Goal: Complete application form: Complete application form

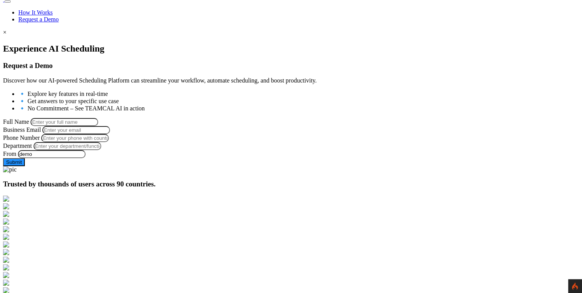
scroll to position [92, 0]
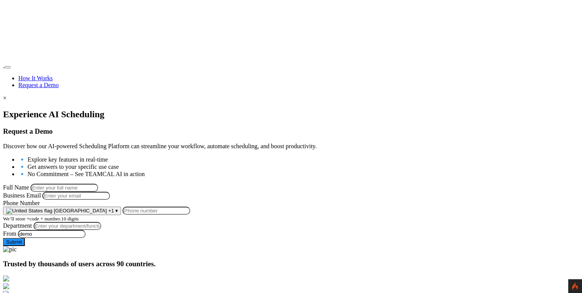
scroll to position [92, 0]
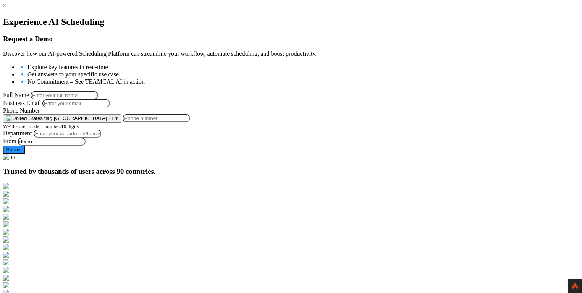
click at [114, 121] on span "+1" at bounding box center [111, 118] width 6 height 6
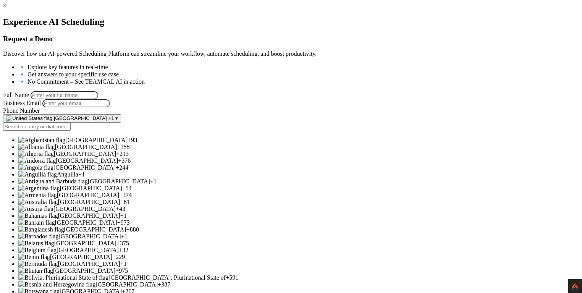
click at [114, 121] on span "+1" at bounding box center [111, 118] width 6 height 6
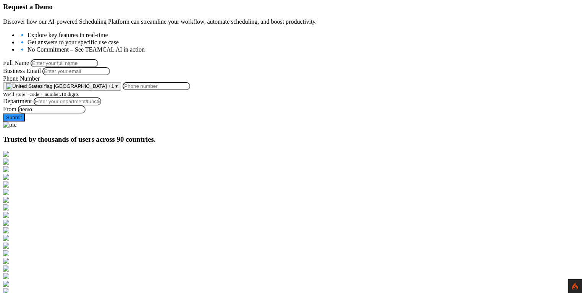
scroll to position [128, 0]
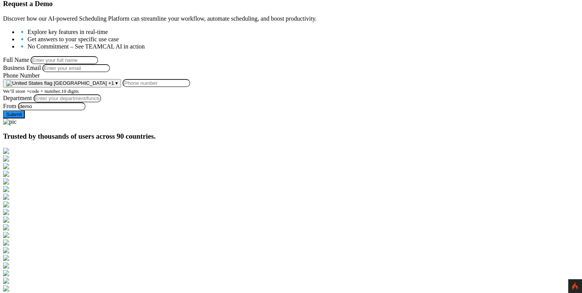
click at [190, 87] on input "Phone Number" at bounding box center [157, 83] width 68 height 8
click at [107, 86] on span "[GEOGRAPHIC_DATA]" at bounding box center [80, 83] width 53 height 6
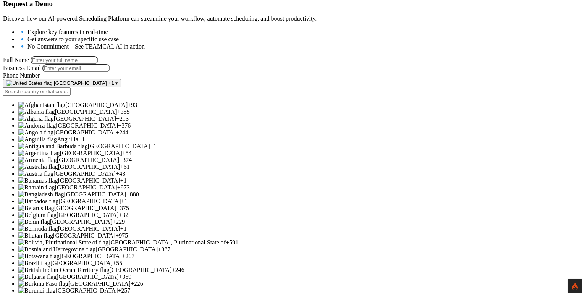
scroll to position [202, 0]
click at [121, 198] on span "[GEOGRAPHIC_DATA]" at bounding box center [89, 201] width 62 height 6
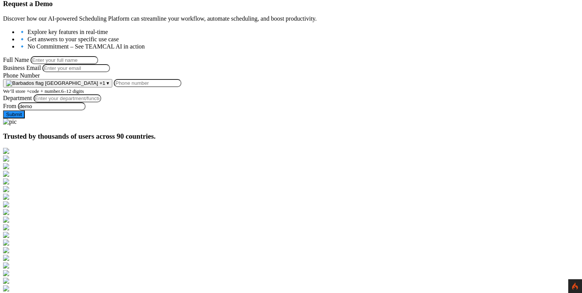
click at [112, 87] on button "Barbados +1 ▾" at bounding box center [57, 83] width 109 height 8
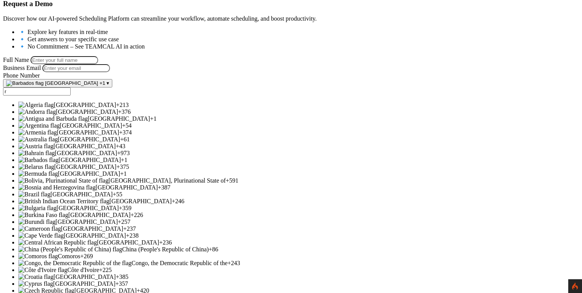
scroll to position [0, 0]
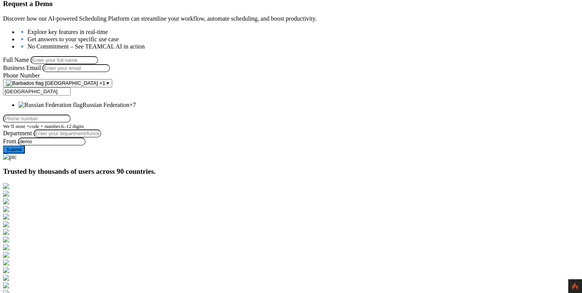
type input "[GEOGRAPHIC_DATA]"
click at [129, 108] on span "Russian Federation" at bounding box center [105, 105] width 47 height 6
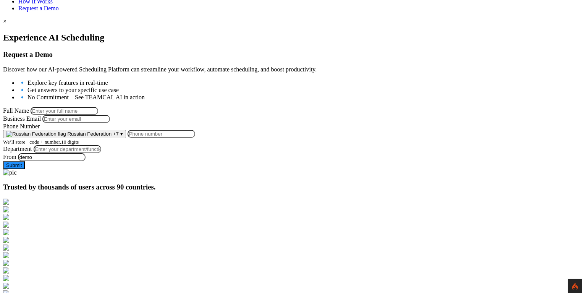
scroll to position [76, 0]
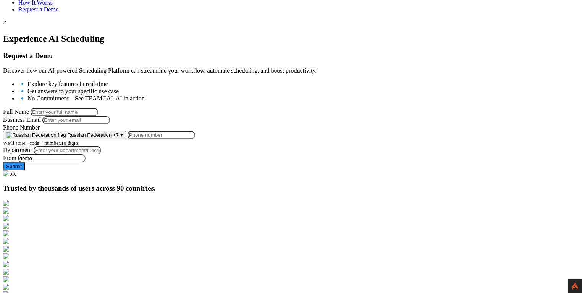
click at [195, 139] on input "Phone Number" at bounding box center [162, 135] width 68 height 8
click at [286, 170] on div "Experience AI Scheduling Request a Demo Discover how our AI-powered Scheduling …" at bounding box center [291, 102] width 576 height 137
click at [195, 139] on input "Phone Number" at bounding box center [162, 135] width 68 height 8
click at [300, 170] on div at bounding box center [291, 170] width 576 height 0
click at [111, 138] on span "Russian Federation" at bounding box center [89, 135] width 44 height 6
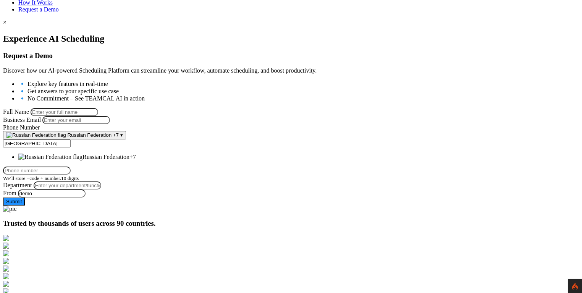
click at [299, 205] on div at bounding box center [291, 205] width 576 height 0
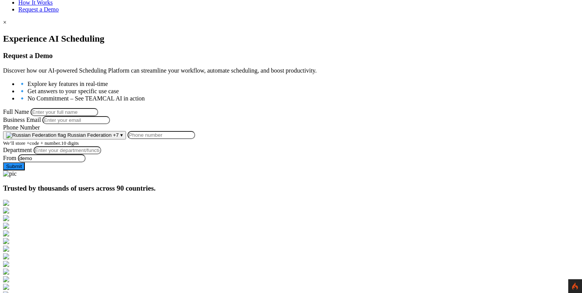
click at [126, 139] on button "Russian Federation +7 ▾" at bounding box center [64, 135] width 123 height 8
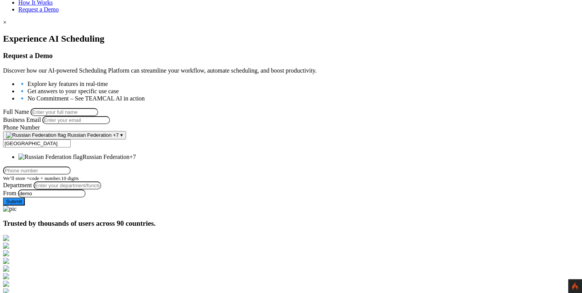
drag, startPoint x: 147, startPoint y: 191, endPoint x: 90, endPoint y: 192, distance: 56.9
click at [85, 192] on form "Full Name Business Email Phone Number Russian Federation +7 ▾ russia Afghanista…" at bounding box center [291, 156] width 576 height 97
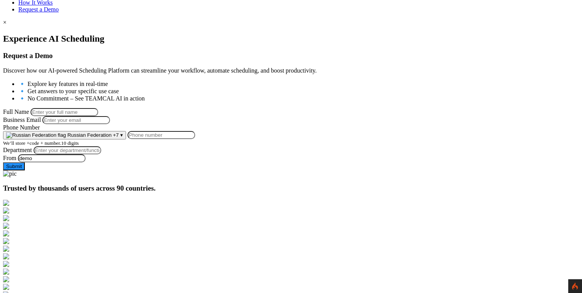
click at [111, 138] on span "Russian Federation" at bounding box center [89, 135] width 44 height 6
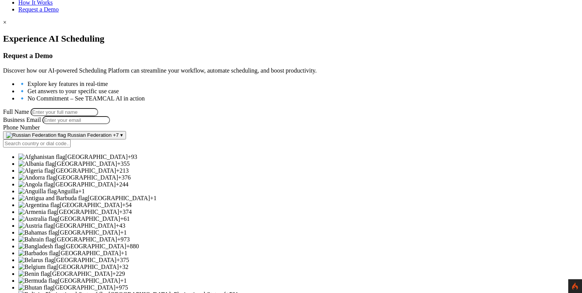
scroll to position [23, 0]
click at [117, 167] on span "[GEOGRAPHIC_DATA]" at bounding box center [86, 163] width 62 height 6
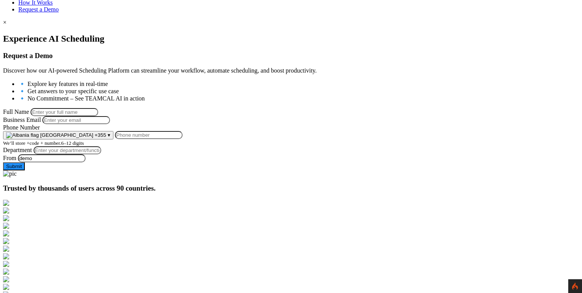
click at [106, 138] on span "+355" at bounding box center [100, 135] width 11 height 6
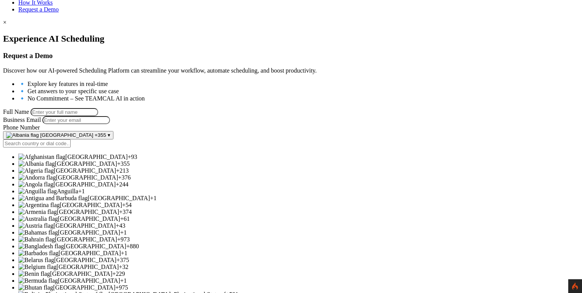
scroll to position [69, 0]
click at [78, 194] on span "Anguilla" at bounding box center [67, 191] width 21 height 6
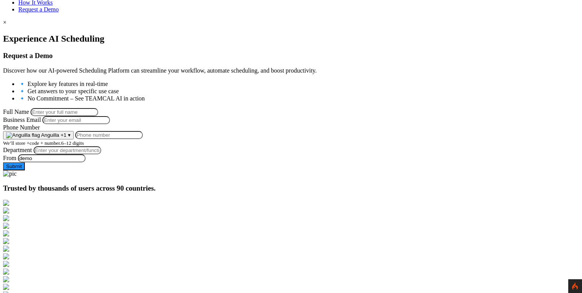
click at [59, 138] on span "Anguilla" at bounding box center [50, 135] width 18 height 6
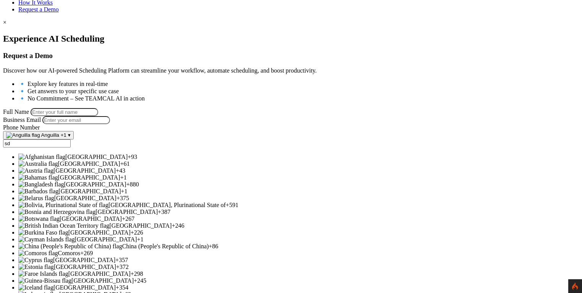
scroll to position [0, 0]
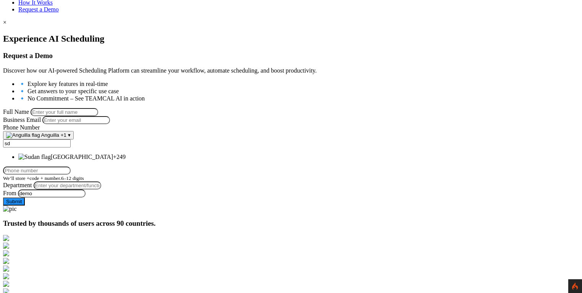
type input "sd"
click at [113, 160] on span "[GEOGRAPHIC_DATA]" at bounding box center [82, 156] width 62 height 6
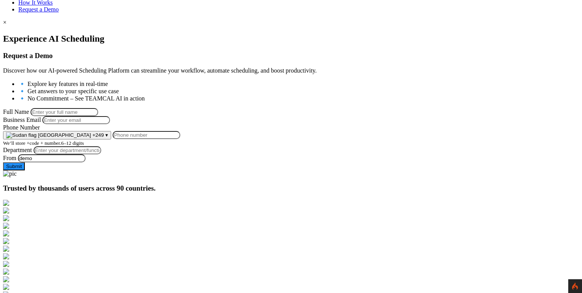
click at [180, 139] on input "Phone Number" at bounding box center [147, 135] width 68 height 8
type input "123321321321"
click at [297, 170] on div at bounding box center [291, 170] width 576 height 0
click at [111, 139] on button "Sudan +249 ▾" at bounding box center [57, 135] width 108 height 8
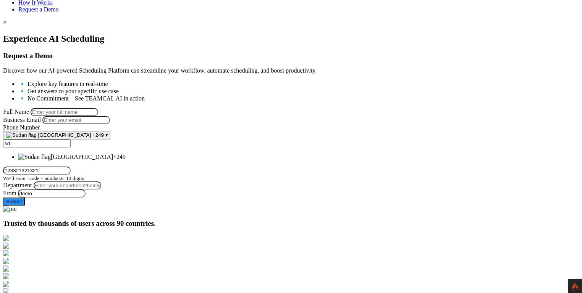
type input "s"
type input "russia"
click at [123, 160] on span "Russian Federation" at bounding box center [105, 156] width 47 height 6
type input "1233213213"
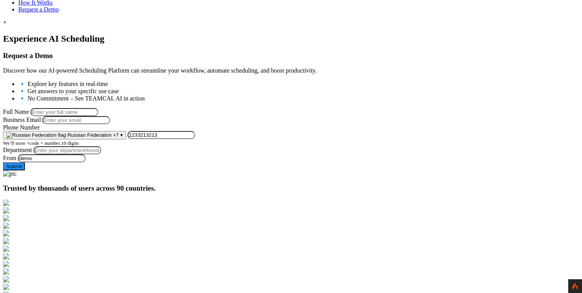
click at [111, 138] on span "Russian Federation" at bounding box center [89, 135] width 44 height 6
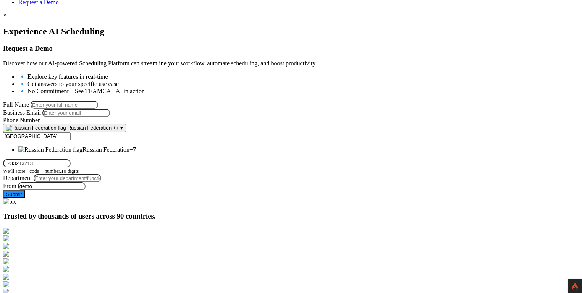
scroll to position [84, 0]
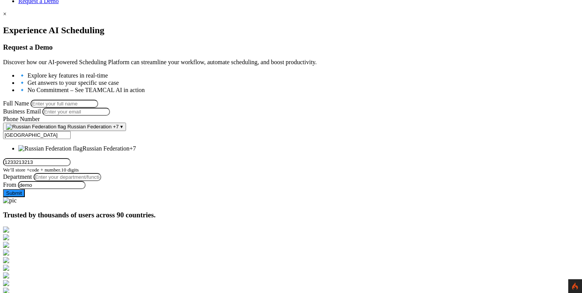
click at [264, 182] on form "Full Name Business Email Phone Number Russian Federation +7 ▾ russia Afghanista…" at bounding box center [291, 148] width 576 height 97
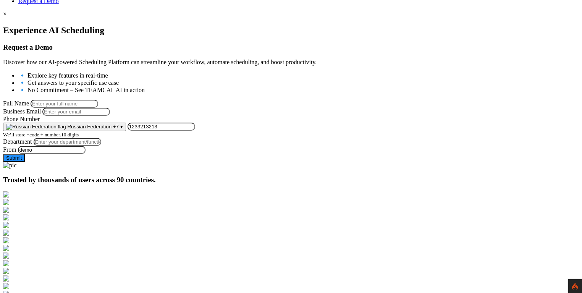
click at [195, 131] on input "1233213213" at bounding box center [162, 127] width 68 height 8
click at [111, 129] on span "Russian Federation" at bounding box center [89, 127] width 44 height 6
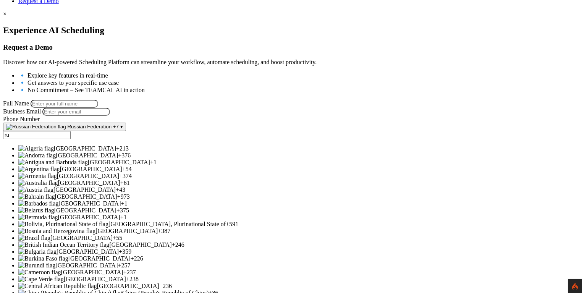
type input "r"
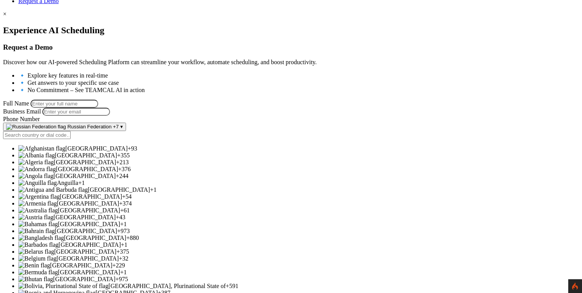
scroll to position [373, 0]
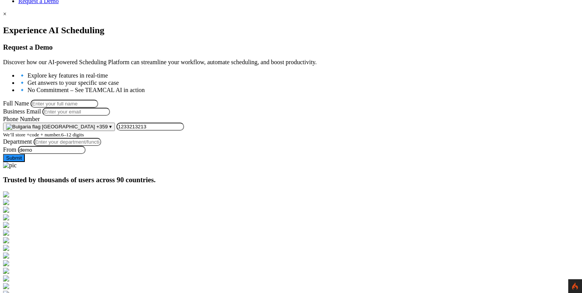
click at [108, 129] on span "+359" at bounding box center [101, 127] width 11 height 6
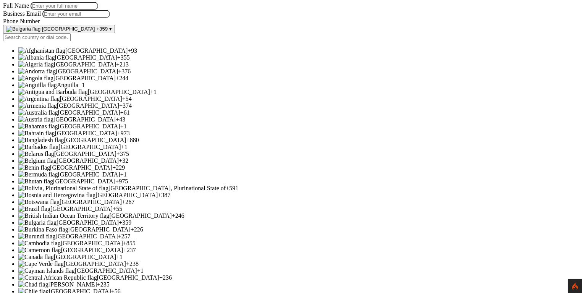
scroll to position [0, 0]
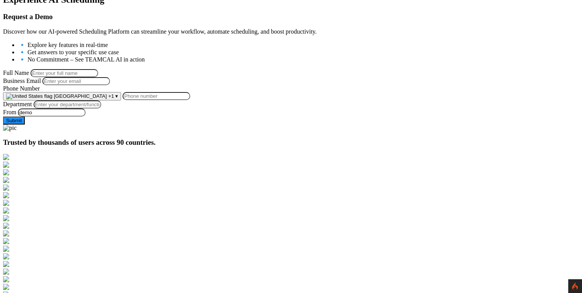
scroll to position [115, 0]
click at [107, 99] on span "[GEOGRAPHIC_DATA]" at bounding box center [80, 96] width 53 height 6
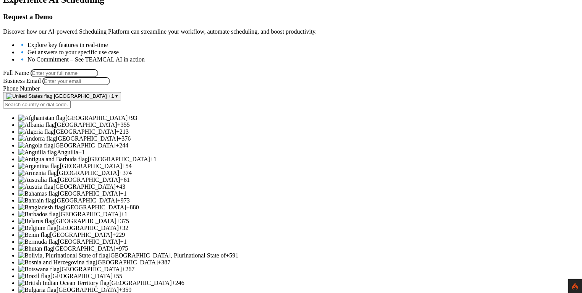
click at [117, 128] on span "[GEOGRAPHIC_DATA]" at bounding box center [86, 124] width 62 height 6
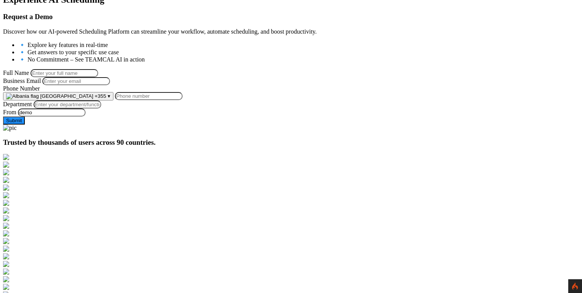
click at [106, 99] on span "+355" at bounding box center [100, 96] width 11 height 6
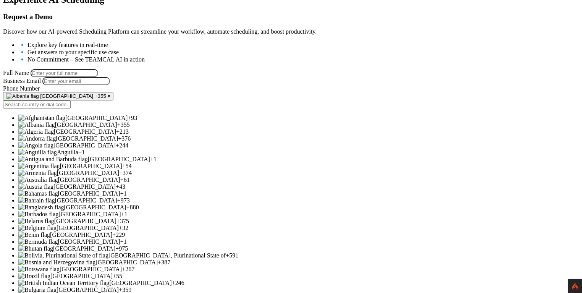
click at [118, 142] on span "[GEOGRAPHIC_DATA]" at bounding box center [87, 138] width 62 height 6
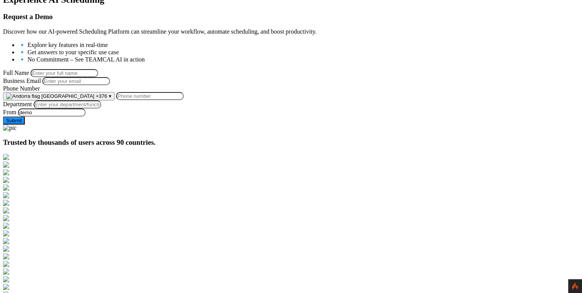
click at [107, 99] on span "+376" at bounding box center [101, 96] width 11 height 6
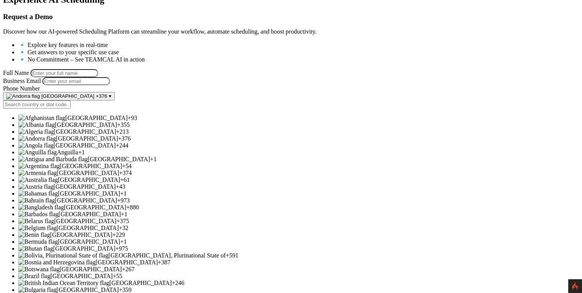
scroll to position [93, 0]
click at [144, 183] on li "Australia +61" at bounding box center [298, 179] width 560 height 7
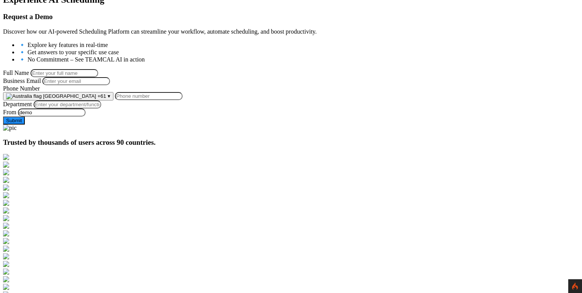
click at [96, 99] on span "[GEOGRAPHIC_DATA]" at bounding box center [69, 96] width 53 height 6
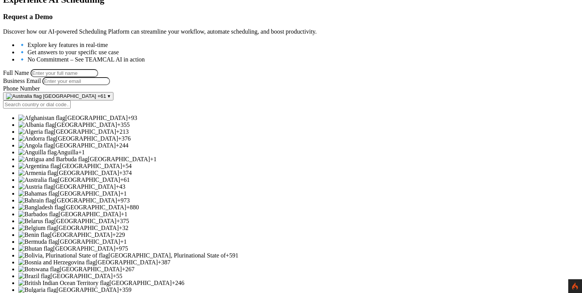
click at [150, 162] on span "[GEOGRAPHIC_DATA]" at bounding box center [119, 159] width 62 height 6
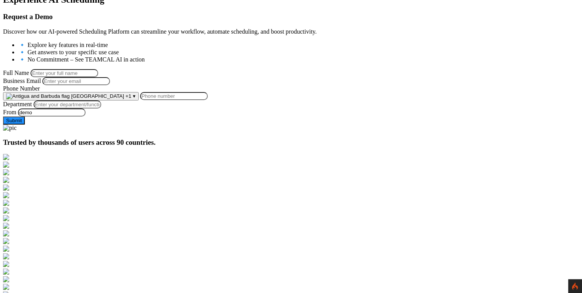
click at [124, 99] on span "[GEOGRAPHIC_DATA]" at bounding box center [97, 96] width 53 height 6
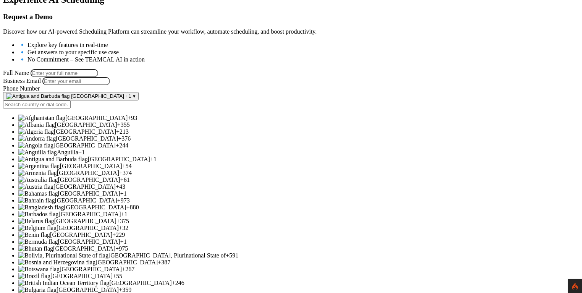
scroll to position [207, 0]
click at [116, 218] on span "[GEOGRAPHIC_DATA]" at bounding box center [85, 221] width 62 height 6
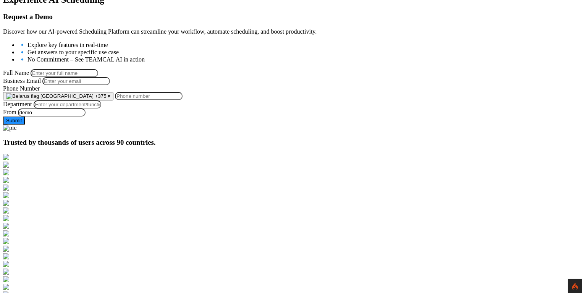
click at [81, 124] on div "Experience AI Scheduling Request a Demo Discover how our AI-powered Scheduling …" at bounding box center [291, 60] width 576 height 130
click at [182, 100] on input "Phone Number" at bounding box center [149, 96] width 68 height 8
click at [94, 99] on span "[GEOGRAPHIC_DATA]" at bounding box center [66, 96] width 53 height 6
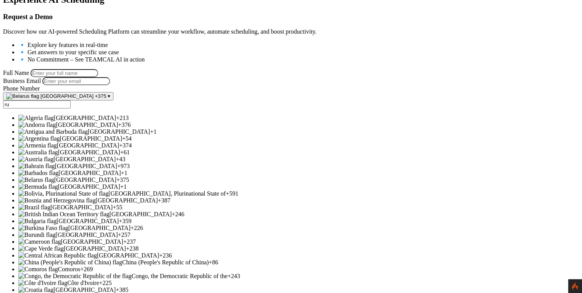
scroll to position [0, 0]
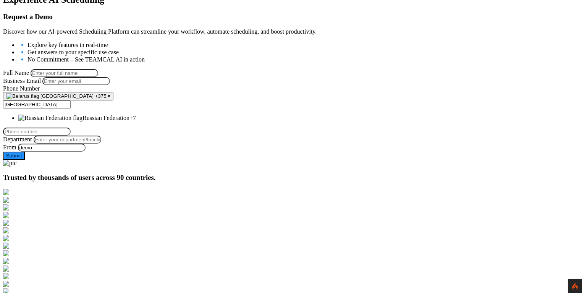
type input "[GEOGRAPHIC_DATA]"
click at [129, 121] on span "Russian Federation" at bounding box center [105, 118] width 47 height 6
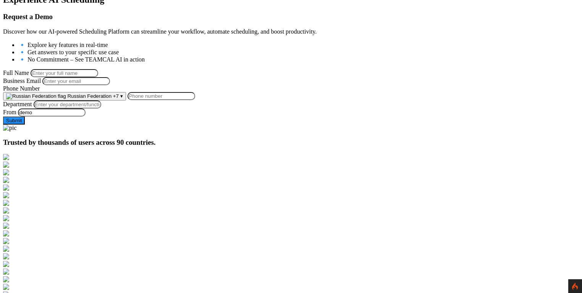
click at [195, 100] on input "Phone Number" at bounding box center [162, 96] width 68 height 8
click at [311, 124] on div at bounding box center [291, 124] width 576 height 0
click at [195, 100] on input "Phone Number" at bounding box center [162, 96] width 68 height 8
click at [287, 124] on div "Experience AI Scheduling Request a Demo Discover how our AI-powered Scheduling …" at bounding box center [291, 60] width 576 height 130
click at [126, 100] on button "Russian Federation +7 ▾" at bounding box center [64, 96] width 123 height 8
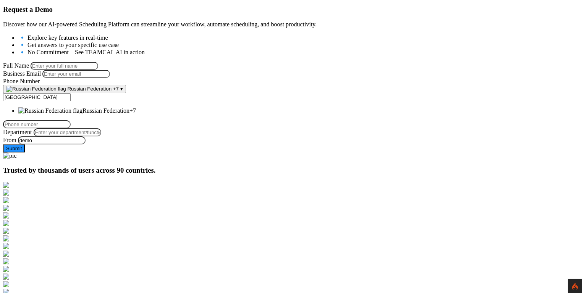
scroll to position [122, 0]
click at [237, 136] on div "Department" at bounding box center [291, 132] width 576 height 8
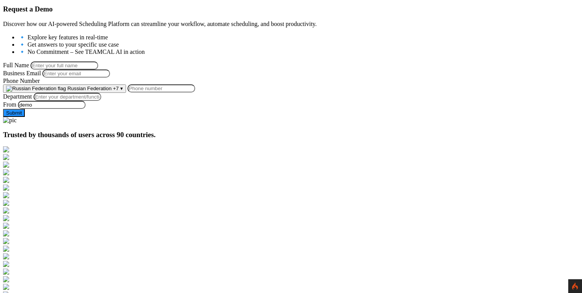
click at [126, 93] on button "Russian Federation +7 ▾" at bounding box center [64, 88] width 123 height 8
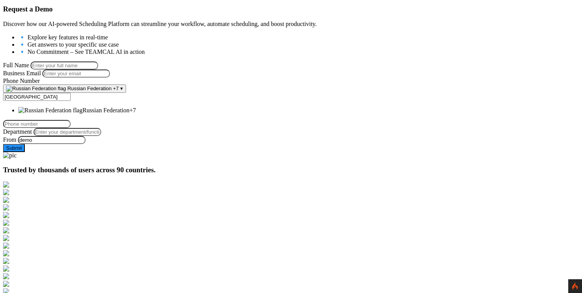
click at [241, 136] on div "Department" at bounding box center [291, 132] width 576 height 8
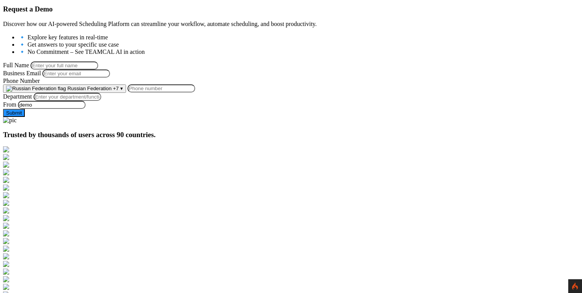
click at [119, 91] on span "+7" at bounding box center [116, 89] width 6 height 6
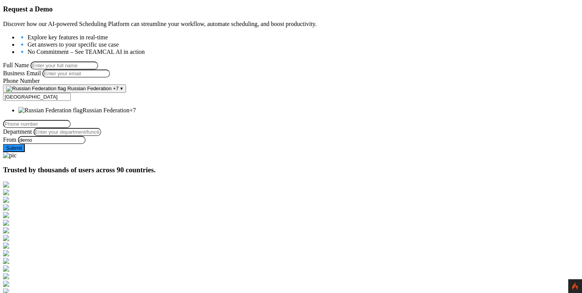
click at [213, 136] on div "Department" at bounding box center [291, 132] width 576 height 8
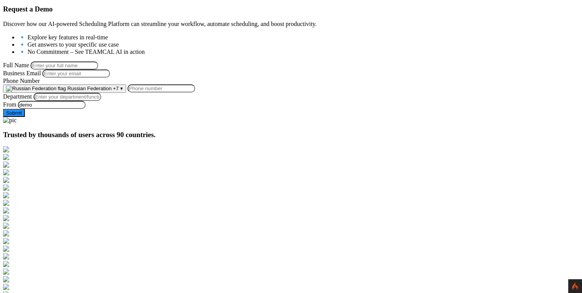
click at [126, 93] on button "Russian Federation +7 ▾" at bounding box center [64, 88] width 123 height 8
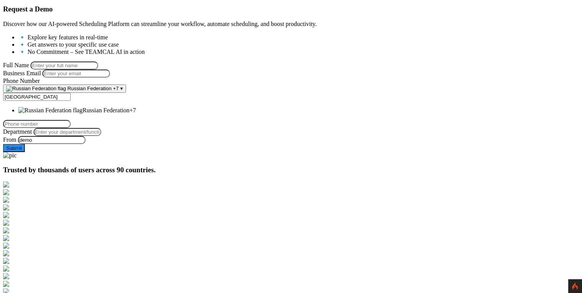
click at [231, 136] on div "Department" at bounding box center [291, 132] width 576 height 8
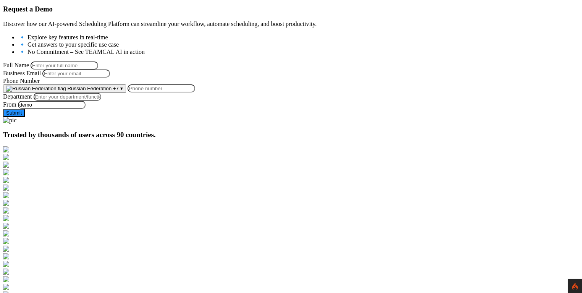
click at [126, 93] on button "Russian Federation +7 ▾" at bounding box center [64, 88] width 123 height 8
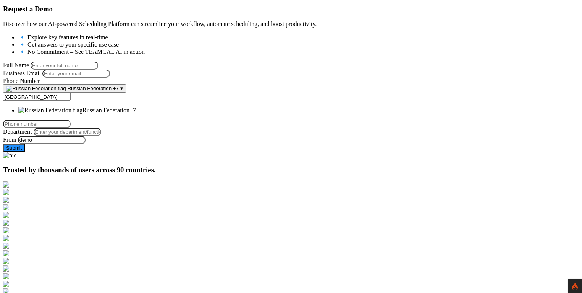
click at [248, 136] on div "Department" at bounding box center [291, 132] width 576 height 8
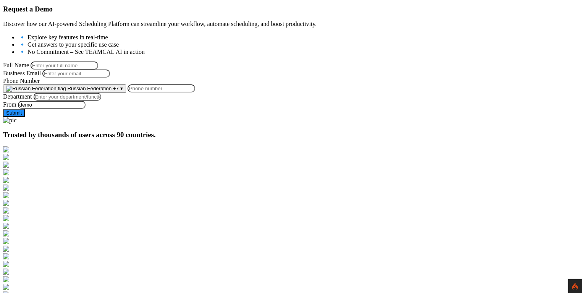
click at [123, 91] on span "▾" at bounding box center [121, 89] width 3 height 6
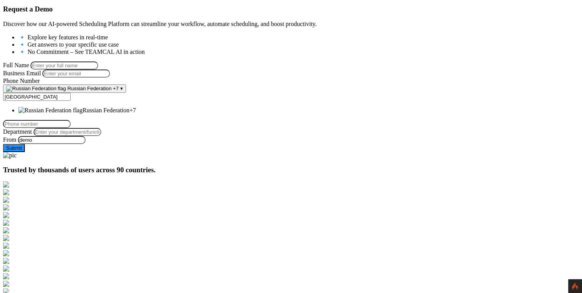
click at [86, 127] on form "Full Name Business Email Phone Number Russian Federation +7 ▾ russia Afghanista…" at bounding box center [291, 106] width 576 height 90
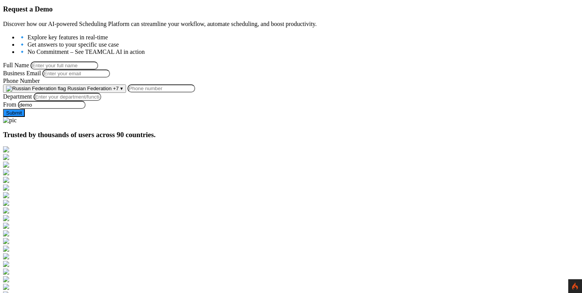
click at [105, 93] on button "Russian Federation +7 ▾" at bounding box center [64, 88] width 123 height 8
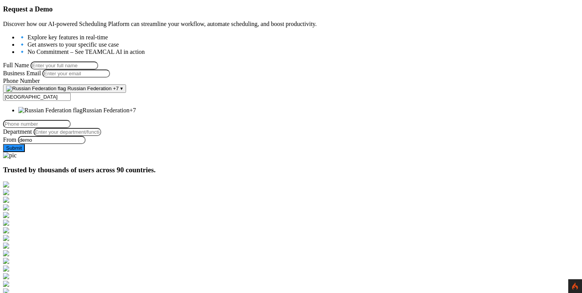
drag, startPoint x: 87, startPoint y: 127, endPoint x: 135, endPoint y: 126, distance: 47.7
click at [87, 127] on form "Full Name Business Email Phone Number Russian Federation +7 ▾ russia Afghanista…" at bounding box center [291, 106] width 576 height 90
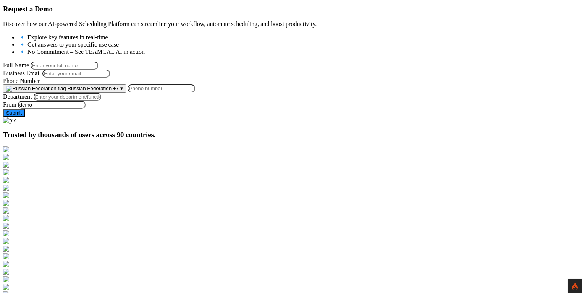
click at [111, 91] on span "Russian Federation" at bounding box center [89, 89] width 44 height 6
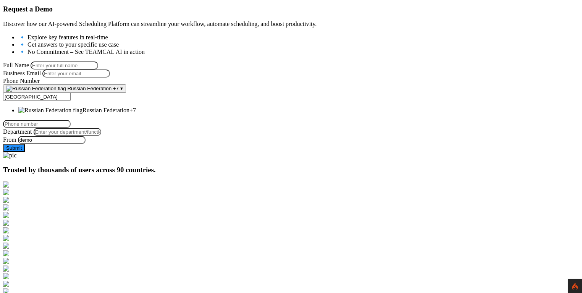
click at [231, 137] on form "Full Name Business Email Phone Number Russian Federation +7 ▾ russia Afghanista…" at bounding box center [291, 106] width 576 height 90
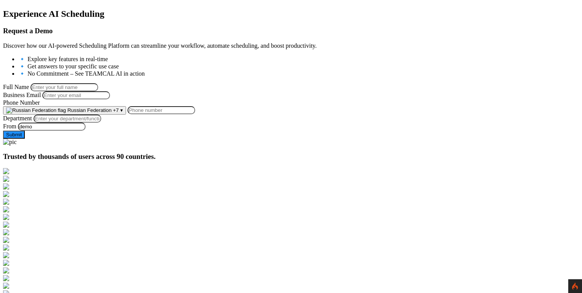
scroll to position [100, 0]
click at [111, 114] on span "Russian Federation" at bounding box center [89, 111] width 44 height 6
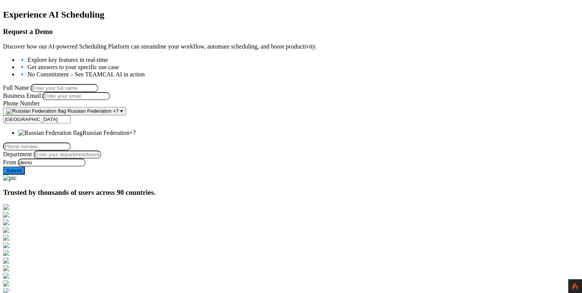
click at [280, 162] on form "Full Name Business Email Phone Number Russian Federation +7 ▾ russia Afghanista…" at bounding box center [291, 129] width 576 height 90
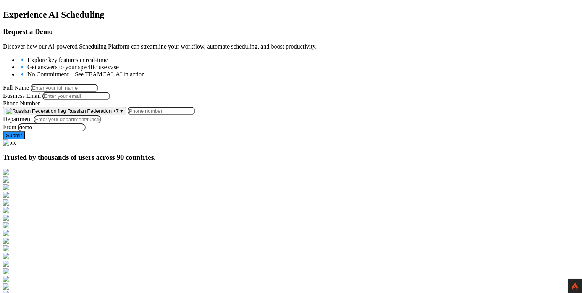
click at [126, 115] on button "Russian Federation +7 ▾" at bounding box center [64, 111] width 123 height 8
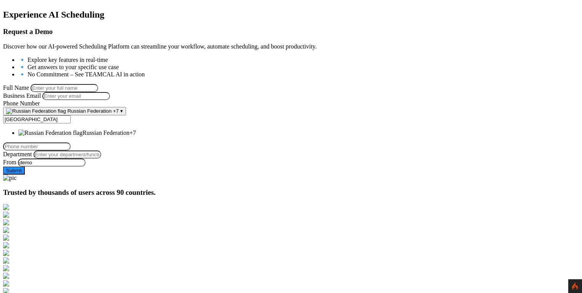
click at [71, 144] on input "Phone Number" at bounding box center [37, 146] width 68 height 8
click at [111, 114] on span "Russian Federation" at bounding box center [89, 111] width 44 height 6
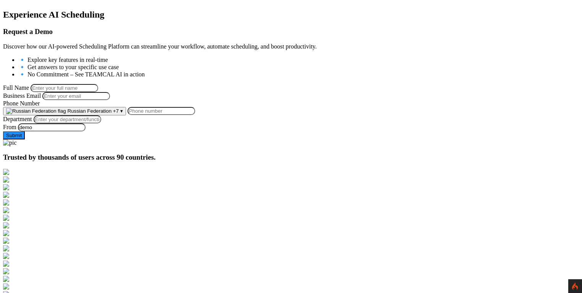
click at [195, 115] on input "Phone Number" at bounding box center [162, 111] width 68 height 8
click at [111, 114] on span "Russian Federation" at bounding box center [89, 111] width 44 height 6
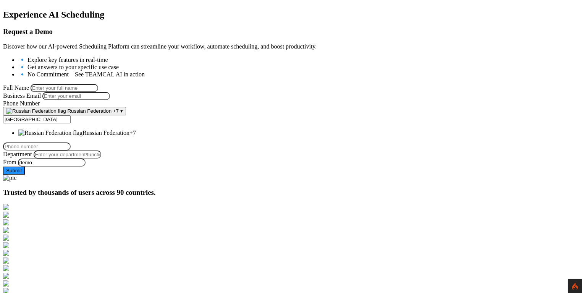
click at [71, 149] on input "Phone Number" at bounding box center [37, 146] width 68 height 8
type input "2234"
click at [287, 145] on div "Experience AI Scheduling Request a Demo Discover how our AI-powered Scheduling …" at bounding box center [291, 92] width 576 height 165
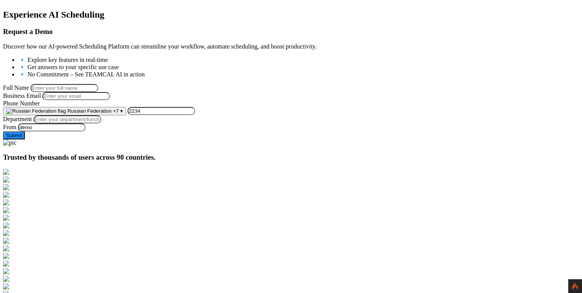
drag, startPoint x: 227, startPoint y: 147, endPoint x: 172, endPoint y: 149, distance: 55.0
click at [172, 115] on div "Russian Federation +7 ▾ russia Afghanistan +93 Albania +355 Algeria +213 Andorr…" at bounding box center [291, 111] width 576 height 8
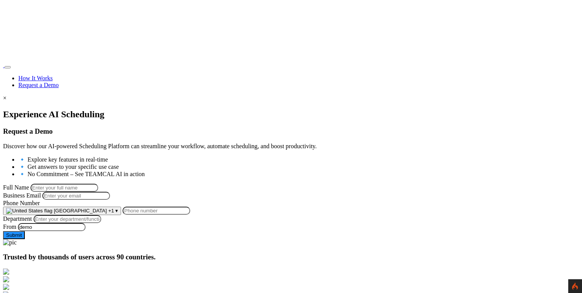
scroll to position [100, 0]
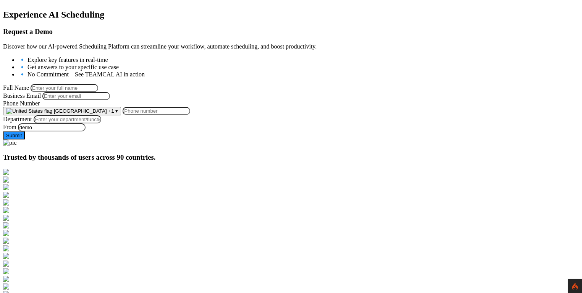
click at [107, 114] on span "[GEOGRAPHIC_DATA]" at bounding box center [80, 111] width 53 height 6
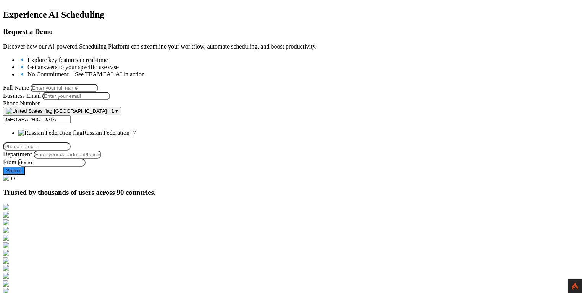
type input "[GEOGRAPHIC_DATA]"
click at [129, 136] on span "Russian Federation" at bounding box center [105, 132] width 47 height 6
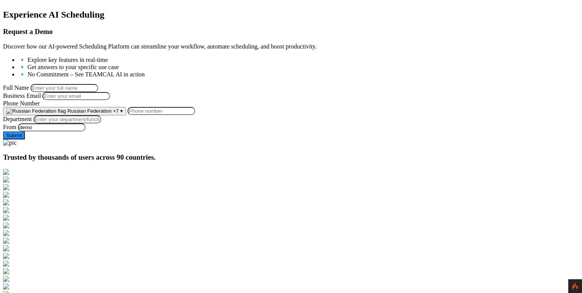
click at [195, 115] on input "Phone Number" at bounding box center [162, 111] width 68 height 8
type input "9096337996"
click at [111, 114] on span "Russian Federation" at bounding box center [89, 111] width 44 height 6
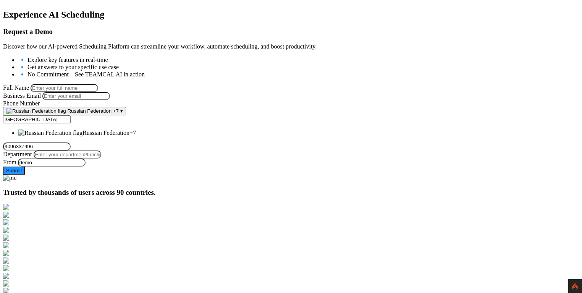
click at [81, 157] on div "Experience AI Scheduling Request a Demo Discover how our AI-powered Scheduling …" at bounding box center [291, 92] width 576 height 165
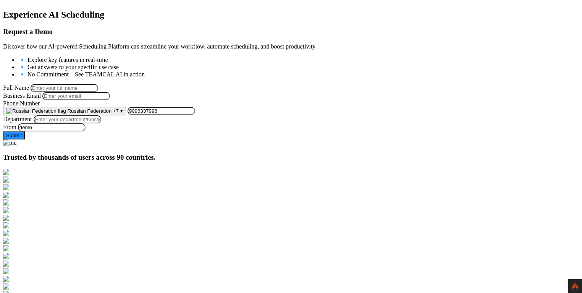
click at [111, 114] on span "Russian Federation" at bounding box center [89, 111] width 44 height 6
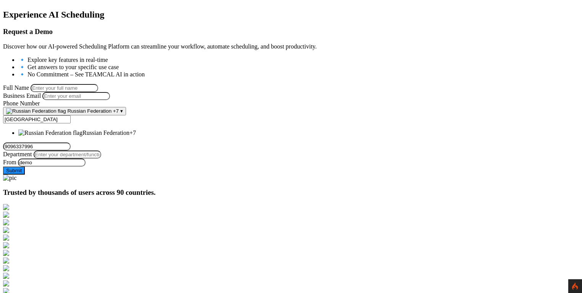
click at [276, 169] on form "Full Name Business Email Phone Number Russian Federation +7 ▾ russia Afghanista…" at bounding box center [291, 129] width 576 height 90
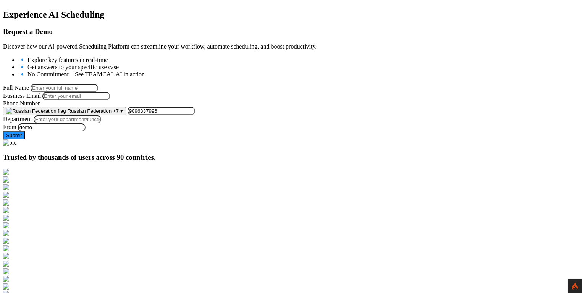
click at [195, 115] on input "9096337996" at bounding box center [162, 111] width 68 height 8
click at [111, 114] on span "Russian Federation" at bounding box center [89, 111] width 44 height 6
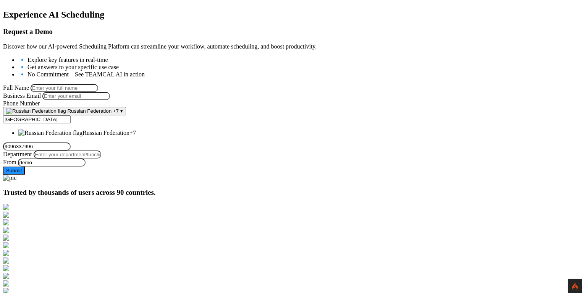
click at [71, 148] on input "9096337996" at bounding box center [37, 146] width 68 height 8
click at [3, 166] on button "Submit" at bounding box center [14, 170] width 22 height 8
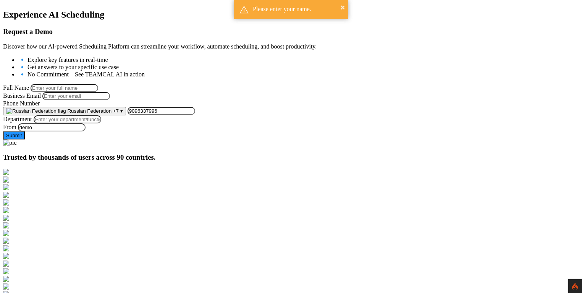
click at [111, 114] on span "Russian Federation" at bounding box center [89, 111] width 44 height 6
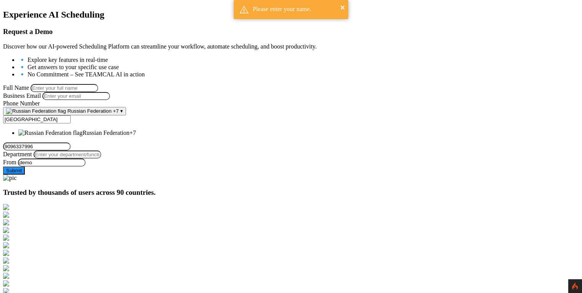
drag, startPoint x: 148, startPoint y: 164, endPoint x: 116, endPoint y: 168, distance: 32.3
click at [31, 164] on section "Experience AI Scheduling Request a Demo Discover how our AI-powered Scheduling …" at bounding box center [291, 96] width 576 height 172
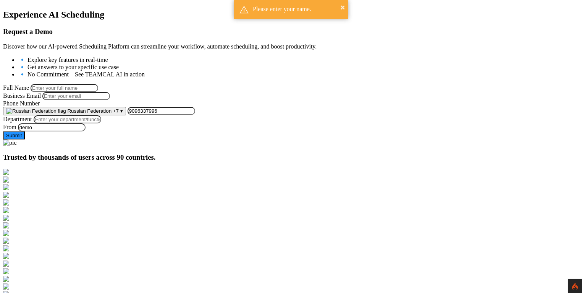
click at [111, 114] on span "Russian Federation" at bounding box center [89, 111] width 44 height 6
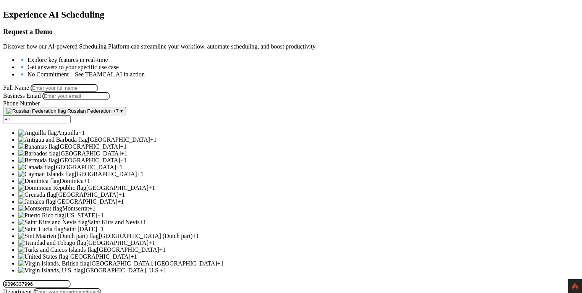
scroll to position [226, 0]
type input "+1"
click at [45, 10] on div at bounding box center [291, 10] width 576 height 0
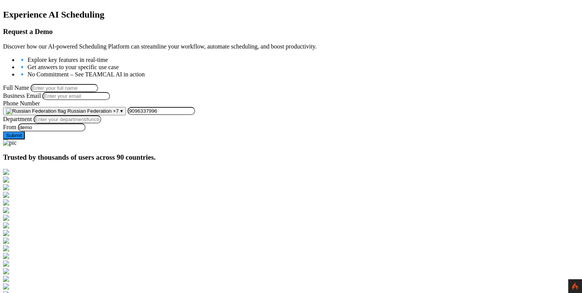
click at [126, 115] on button "Russian Federation +7 ▾" at bounding box center [64, 111] width 123 height 8
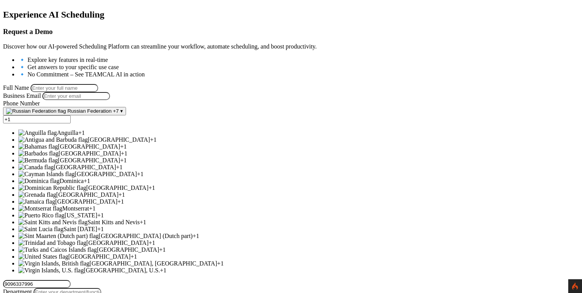
click at [71, 280] on input "9096337996" at bounding box center [37, 284] width 68 height 8
click at [119, 114] on span "+7" at bounding box center [116, 111] width 6 height 6
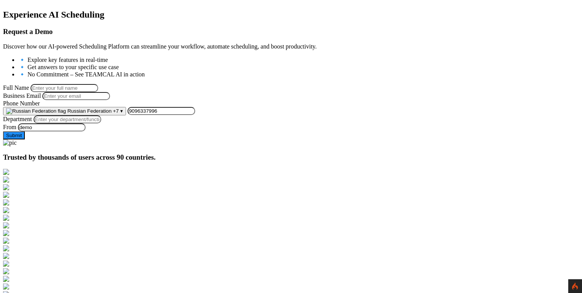
click at [195, 115] on input "9096337996" at bounding box center [162, 111] width 68 height 8
click at [111, 114] on span "Russian Federation" at bounding box center [89, 111] width 44 height 6
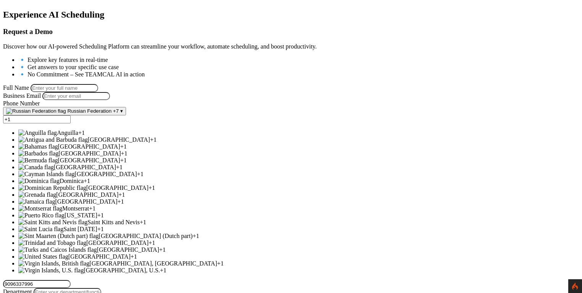
click at [71, 280] on input "9096337996" at bounding box center [37, 284] width 68 height 8
click at [271, 168] on form "Full Name Business Email Phone Number Russian Federation +7 ▾ +1 Afghanistan +9…" at bounding box center [291, 198] width 576 height 228
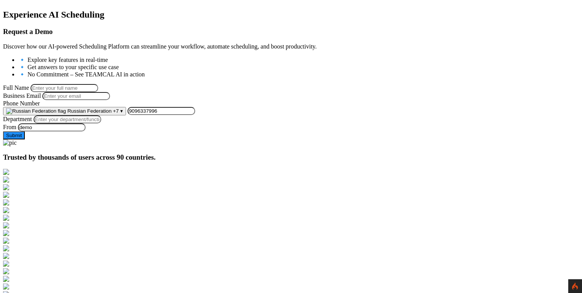
click at [111, 114] on span "Russian Federation" at bounding box center [89, 111] width 44 height 6
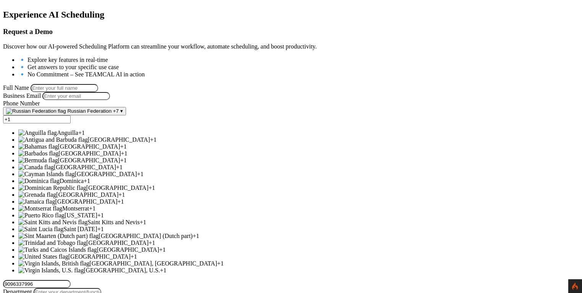
click at [71, 280] on input "9096337996" at bounding box center [37, 284] width 68 height 8
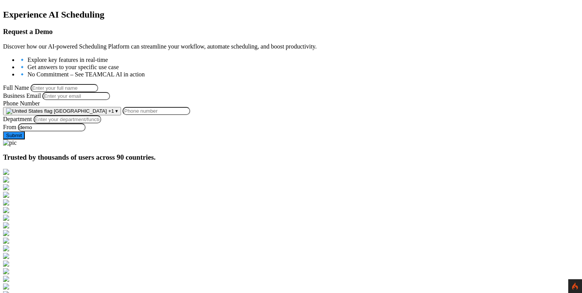
scroll to position [100, 0]
click at [107, 114] on span "[GEOGRAPHIC_DATA]" at bounding box center [80, 111] width 53 height 6
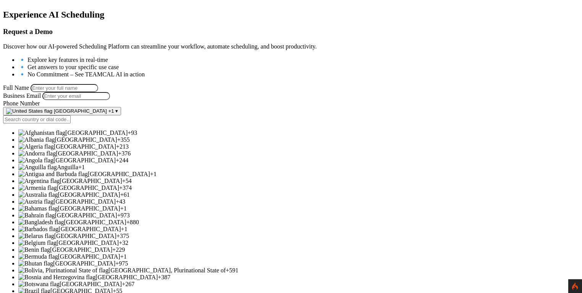
click at [128, 136] on span "[GEOGRAPHIC_DATA]" at bounding box center [96, 132] width 62 height 6
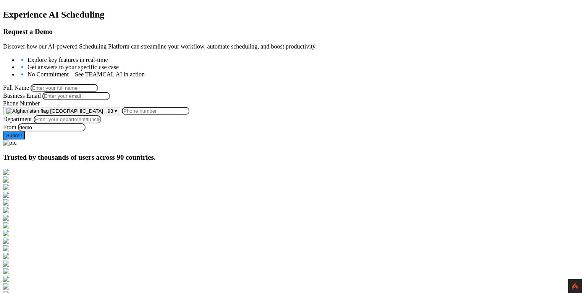
click at [103, 114] on span "[GEOGRAPHIC_DATA]" at bounding box center [76, 111] width 53 height 6
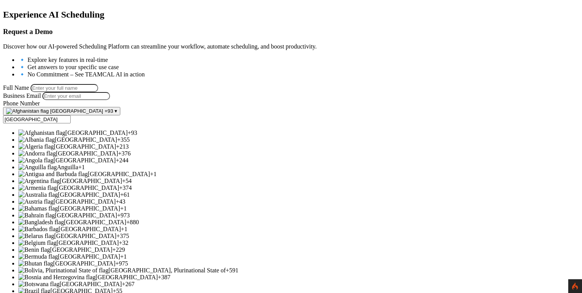
scroll to position [0, 0]
click at [71, 123] on input "[GEOGRAPHIC_DATA]" at bounding box center [37, 119] width 68 height 8
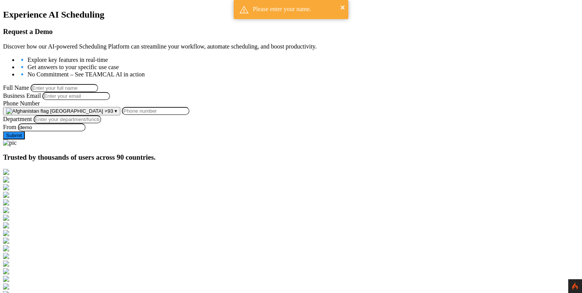
click at [103, 114] on span "[GEOGRAPHIC_DATA]" at bounding box center [76, 111] width 53 height 6
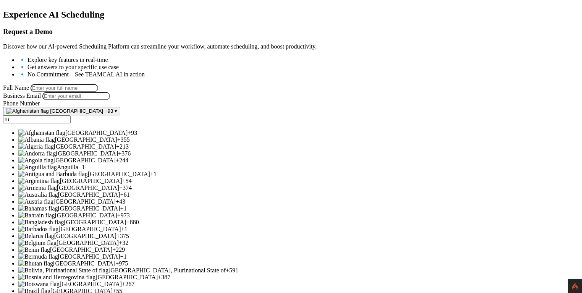
type input "r"
type input "+"
click at [69, 10] on div at bounding box center [291, 10] width 576 height 0
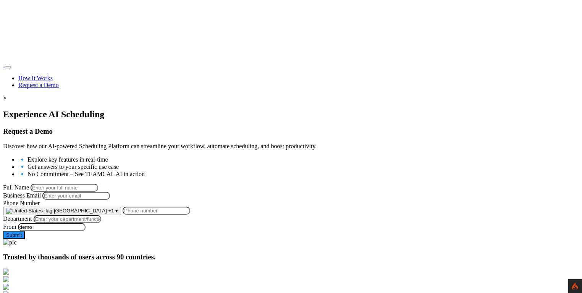
scroll to position [100, 0]
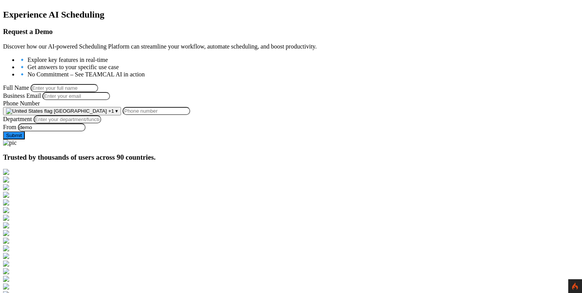
click at [107, 114] on span "[GEOGRAPHIC_DATA]" at bounding box center [80, 111] width 53 height 6
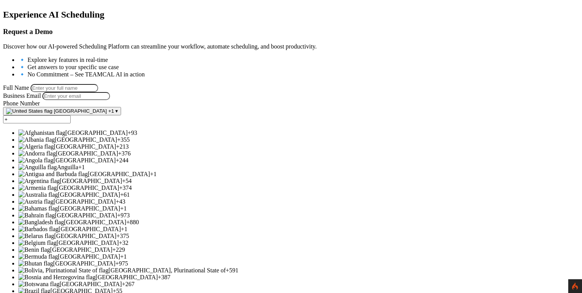
type input "+1"
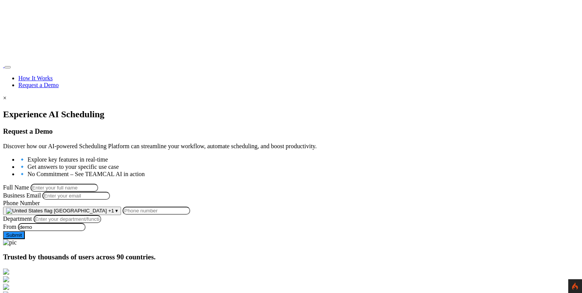
scroll to position [100, 0]
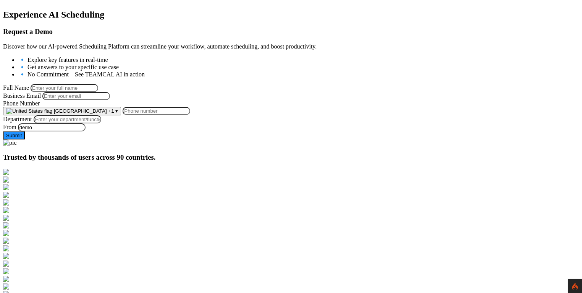
click at [107, 114] on span "[GEOGRAPHIC_DATA]" at bounding box center [80, 111] width 53 height 6
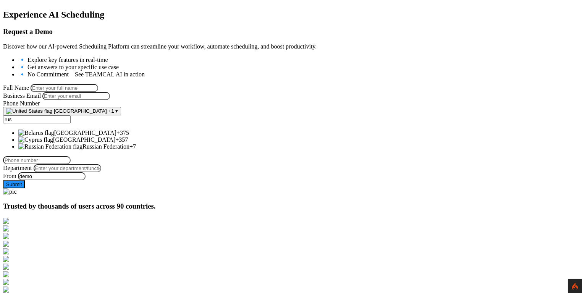
type input "rus"
click at [129, 150] on span "Russian Federation" at bounding box center [105, 146] width 47 height 6
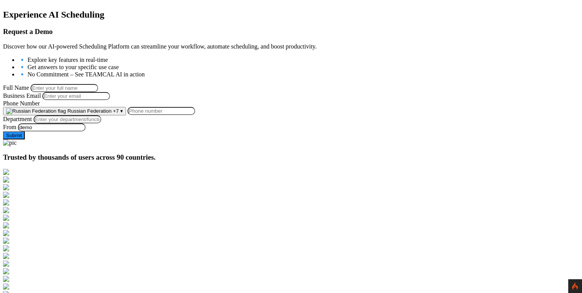
click at [195, 115] on input "Phone Number" at bounding box center [162, 111] width 68 height 8
type input "9096337996"
click at [111, 114] on span "Russian Federation" at bounding box center [89, 111] width 44 height 6
click at [195, 115] on input "9096337996" at bounding box center [162, 111] width 68 height 8
click at [111, 114] on span "Russian Federation" at bounding box center [89, 111] width 44 height 6
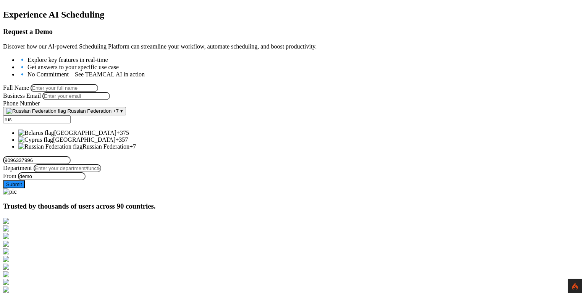
click at [71, 156] on input "9096337996" at bounding box center [37, 160] width 68 height 8
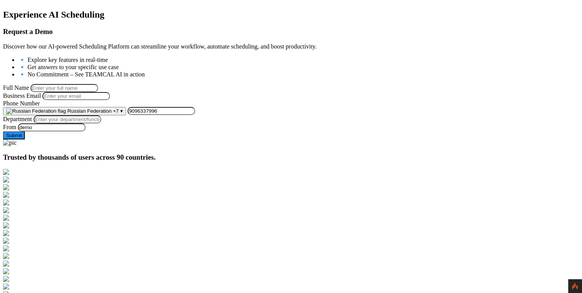
click at [111, 114] on span "Russian Federation" at bounding box center [89, 111] width 44 height 6
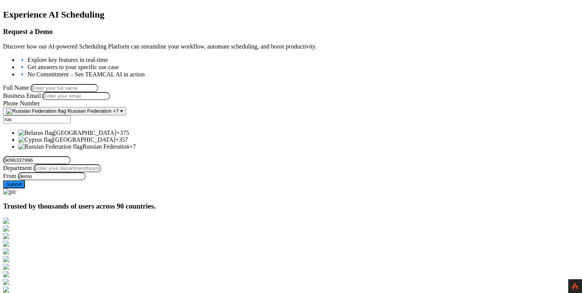
click at [71, 123] on input "rus" at bounding box center [37, 119] width 68 height 8
type input "r"
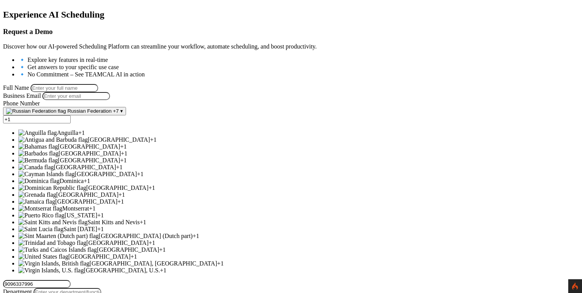
scroll to position [220, 0]
type input "+1"
click at [131, 253] on span "[GEOGRAPHIC_DATA]" at bounding box center [99, 256] width 62 height 6
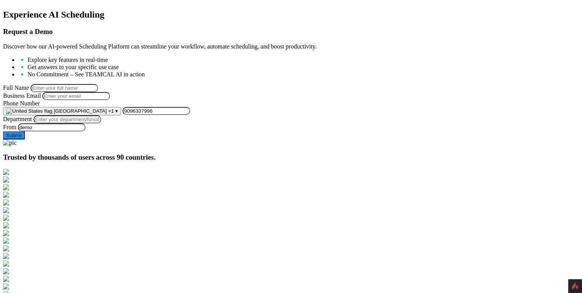
click at [190, 115] on input "9096337996" at bounding box center [157, 111] width 68 height 8
drag, startPoint x: 182, startPoint y: 147, endPoint x: 227, endPoint y: 150, distance: 45.5
click at [190, 115] on input "9096337996" at bounding box center [157, 111] width 68 height 8
click at [291, 139] on div "Experience AI Scheduling Request a Demo Discover how our AI-powered Scheduling …" at bounding box center [291, 75] width 576 height 130
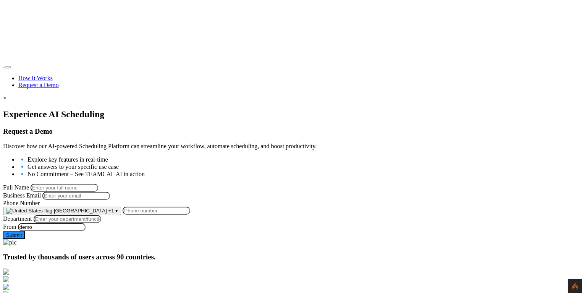
scroll to position [100, 0]
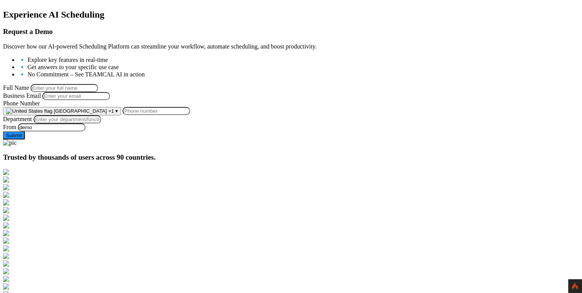
click at [114, 114] on span "+1" at bounding box center [111, 111] width 6 height 6
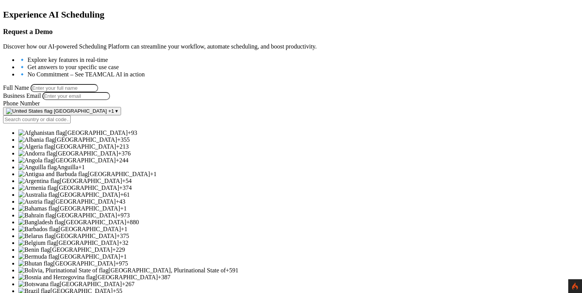
drag, startPoint x: 20, startPoint y: 142, endPoint x: 24, endPoint y: 142, distance: 4.2
